Goal: Task Accomplishment & Management: Manage account settings

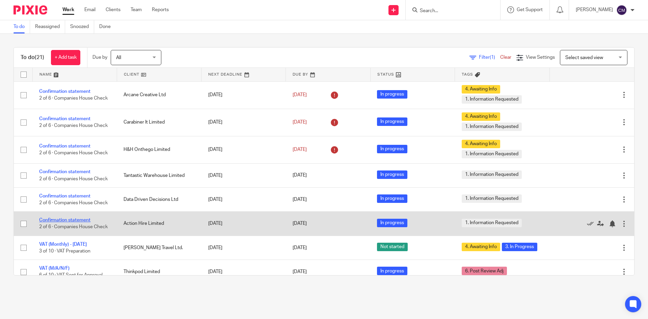
click at [52, 222] on link "Confirmation statement" at bounding box center [64, 220] width 51 height 5
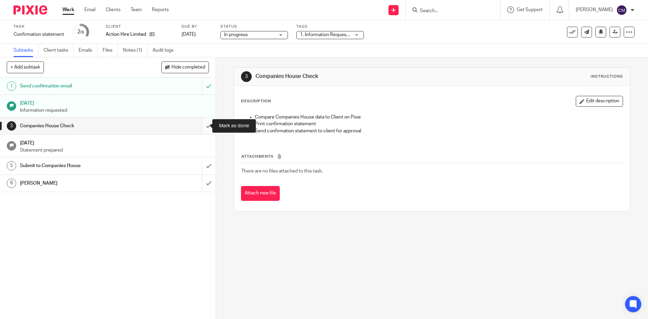
click at [203, 123] on input "submit" at bounding box center [108, 125] width 216 height 17
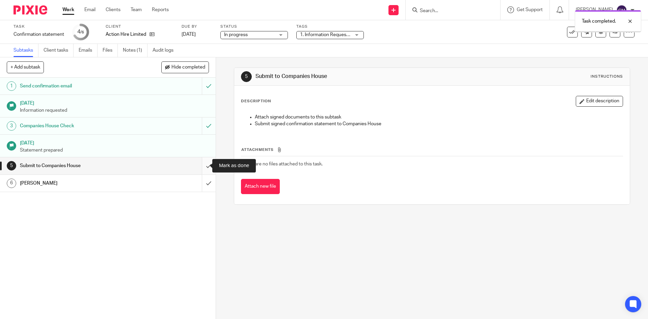
click at [204, 165] on input "submit" at bounding box center [108, 165] width 216 height 17
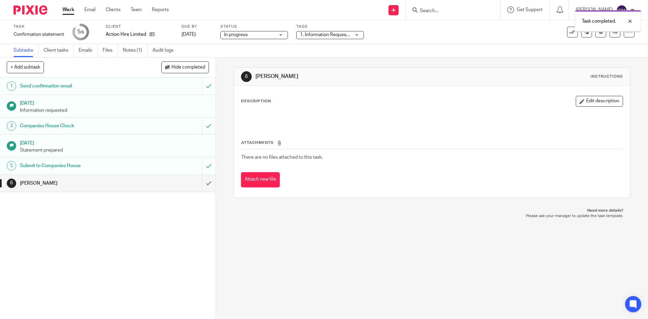
click at [313, 33] on span "1. Information Requested" at bounding box center [326, 34] width 53 height 5
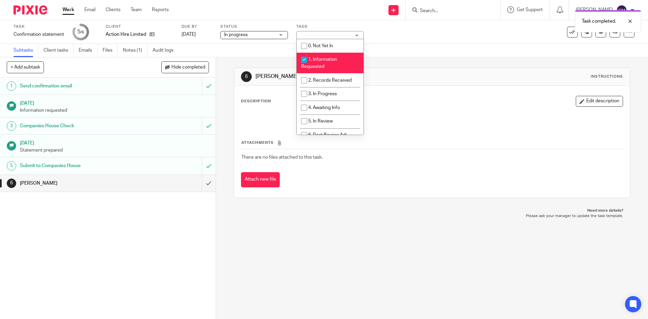
click at [315, 59] on span "1. Information Requested" at bounding box center [319, 63] width 36 height 12
checkbox input "false"
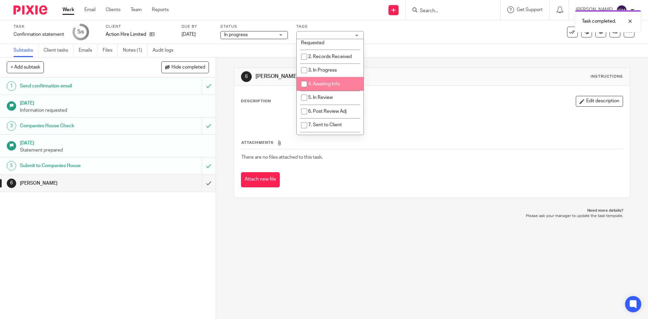
scroll to position [68, 0]
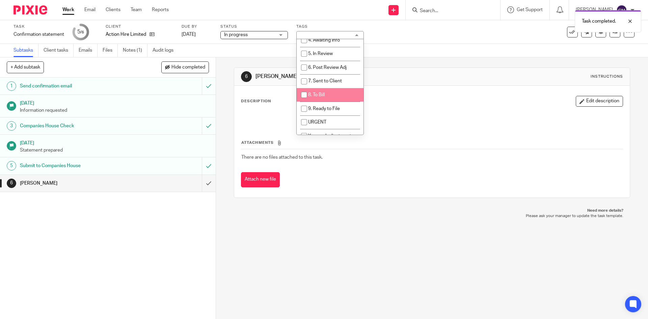
click at [321, 93] on span "8. To Bill" at bounding box center [316, 94] width 17 height 5
checkbox input "true"
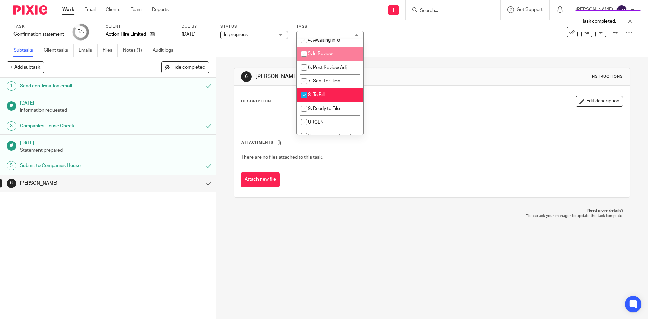
click at [418, 42] on div "Task Confirmation statement Save Confirmation statement 5 /6 Client Action Hire…" at bounding box center [324, 32] width 648 height 24
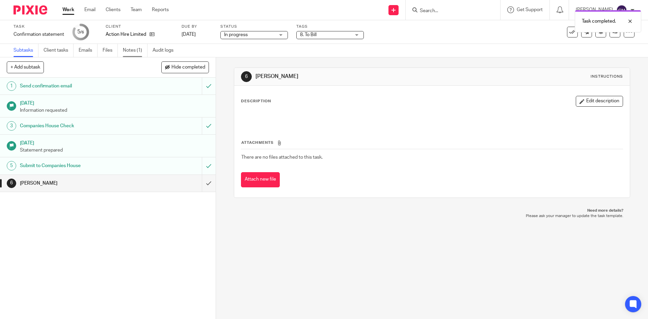
click at [129, 48] on link "Notes (1)" at bounding box center [135, 50] width 25 height 13
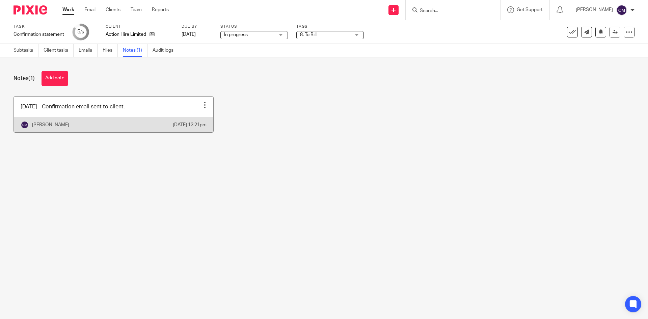
click at [202, 102] on div at bounding box center [205, 105] width 7 height 7
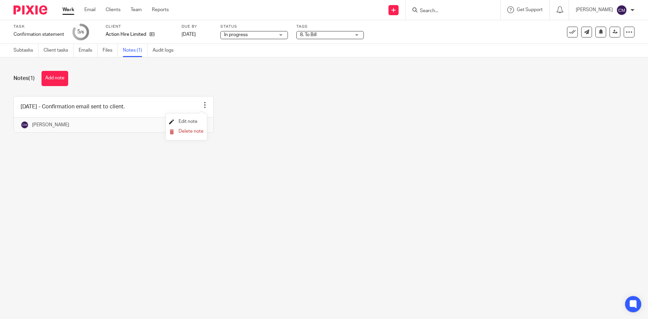
click at [197, 123] on span "Edit note" at bounding box center [188, 121] width 19 height 5
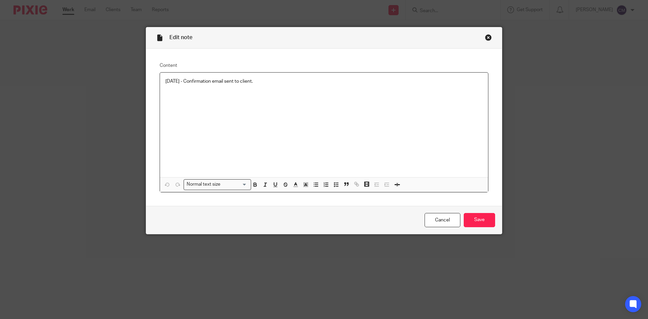
click at [282, 80] on p "[DATE] - Confirmation email sent to client." at bounding box center [323, 81] width 317 height 7
click at [485, 223] on input "Save" at bounding box center [479, 220] width 31 height 15
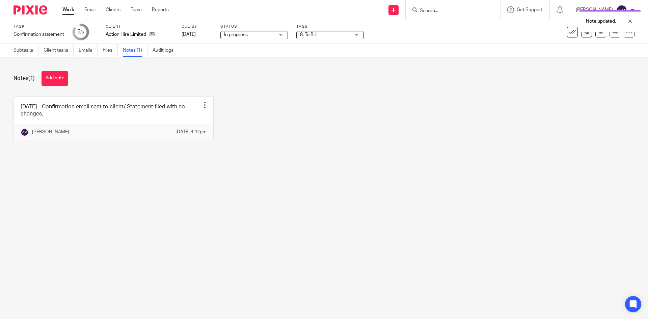
click at [74, 11] on link "Work" at bounding box center [68, 9] width 12 height 7
